Goal: Find contact information: Find contact information

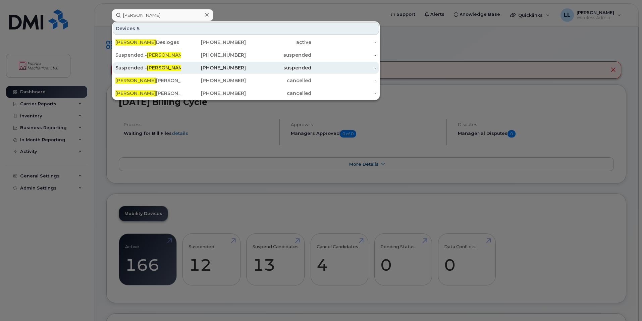
type input "[PERSON_NAME]"
click at [185, 68] on div "[PHONE_NUMBER]" at bounding box center [213, 67] width 65 height 7
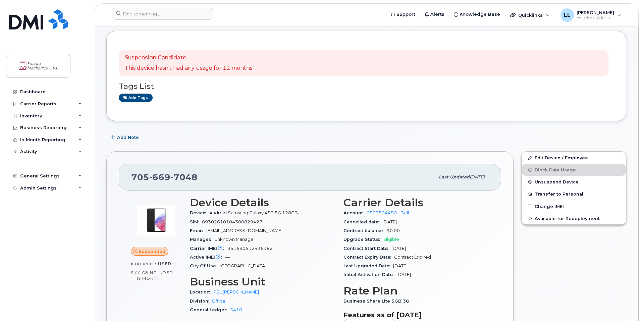
scroll to position [34, 0]
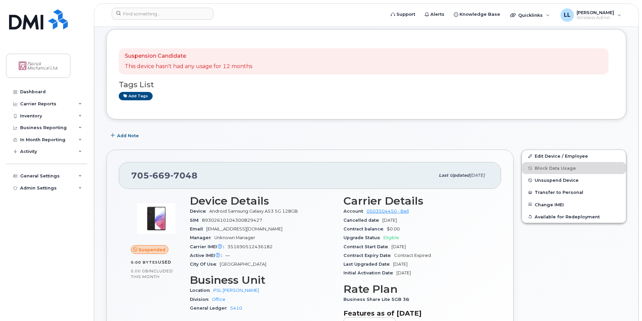
drag, startPoint x: 100, startPoint y: 31, endPoint x: 485, endPoint y: 57, distance: 385.7
click at [334, 101] on div "Suspension Candidate This device hasn't had any usage for 12 months Tags List A…" at bounding box center [366, 74] width 495 height 65
drag, startPoint x: 100, startPoint y: 28, endPoint x: 327, endPoint y: 72, distance: 231.3
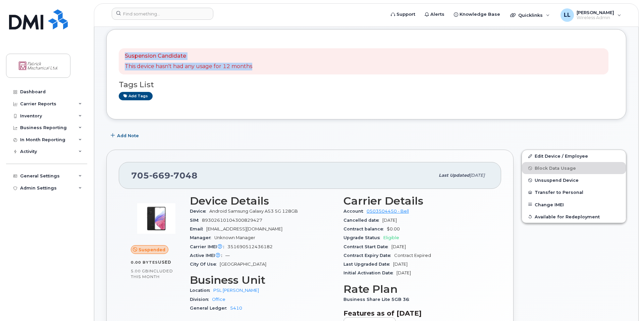
click at [302, 119] on div "Suspension Candidate This device hasn't had any usage for 12 months Tags List A…" at bounding box center [366, 74] width 520 height 90
drag, startPoint x: 101, startPoint y: 31, endPoint x: 312, endPoint y: 72, distance: 215.4
click at [228, 147] on div "705 669 7048 Last updated Jul 18, 2025 Suspended 0.00 Bytes  used 5.00 GB  incl…" at bounding box center [309, 264] width 415 height 236
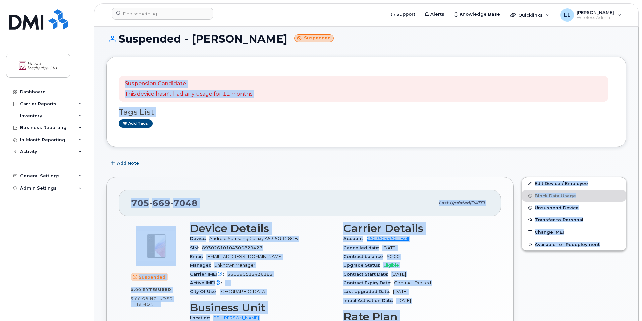
scroll to position [0, 0]
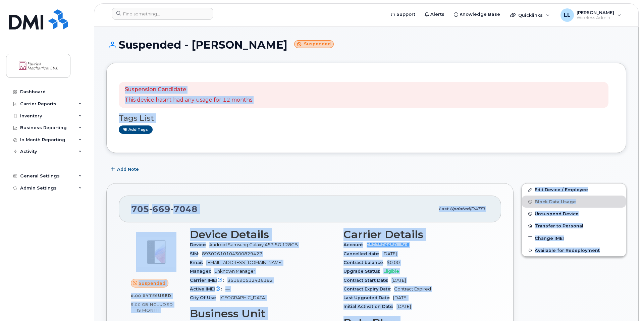
drag, startPoint x: 110, startPoint y: 70, endPoint x: 628, endPoint y: 303, distance: 567.9
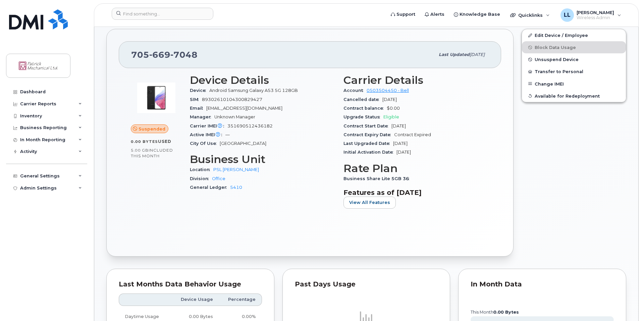
scroll to position [369, 0]
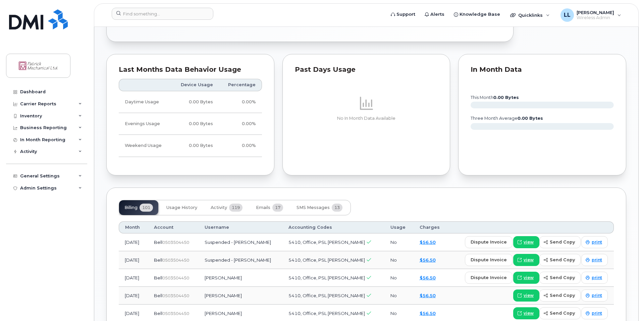
click at [205, 207] on div "Billing 101 Usage History Activity 119 Emails 17 SMS Messages 13" at bounding box center [235, 207] width 232 height 15
click at [215, 206] on span "Activity" at bounding box center [219, 207] width 16 height 5
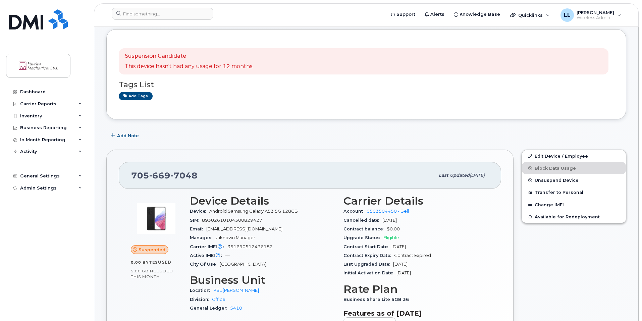
scroll to position [0, 0]
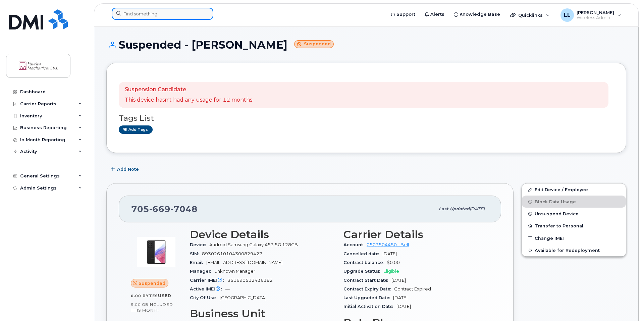
click at [173, 12] on input at bounding box center [163, 14] width 102 height 12
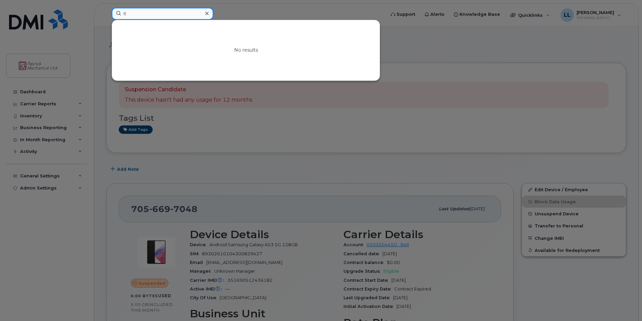
type input "f"
type input "h"
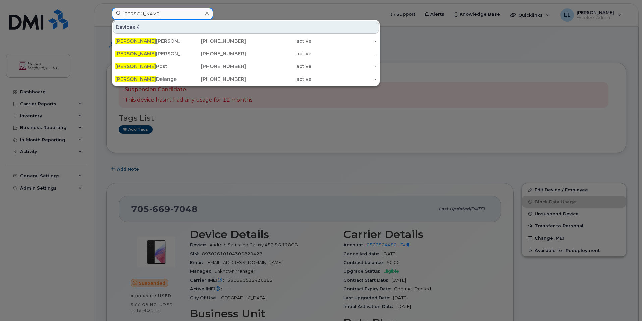
type input "josh"
